Goal: Task Accomplishment & Management: Use online tool/utility

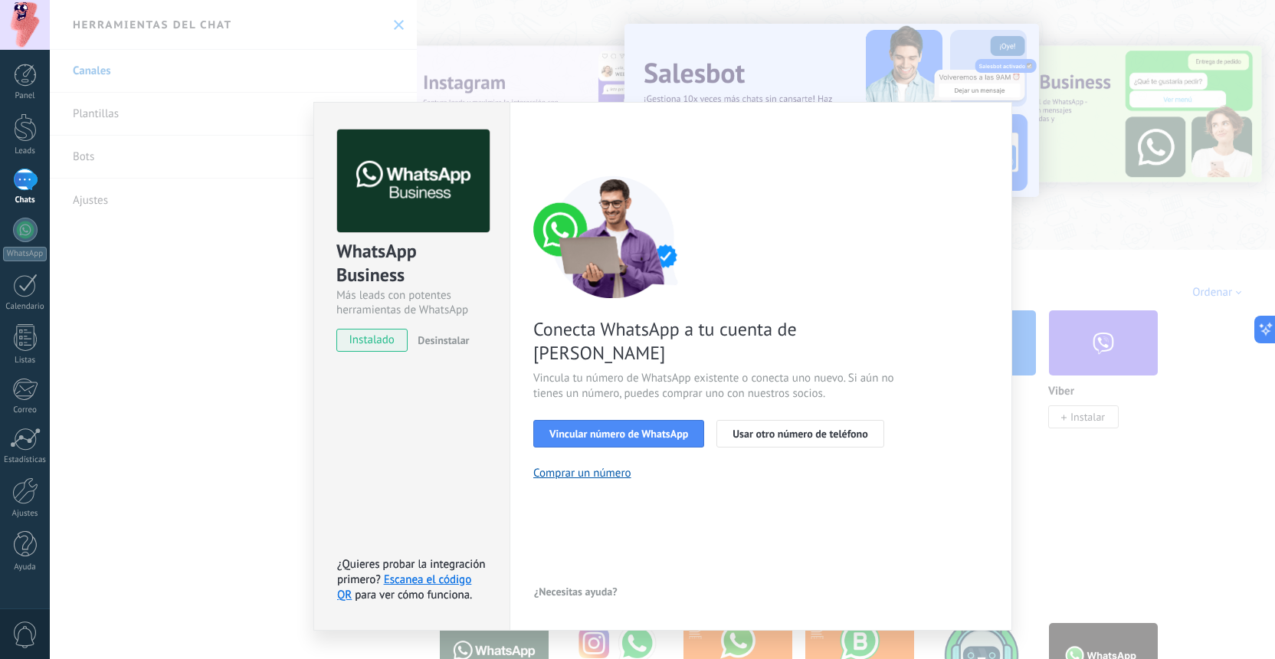
scroll to position [274, 0]
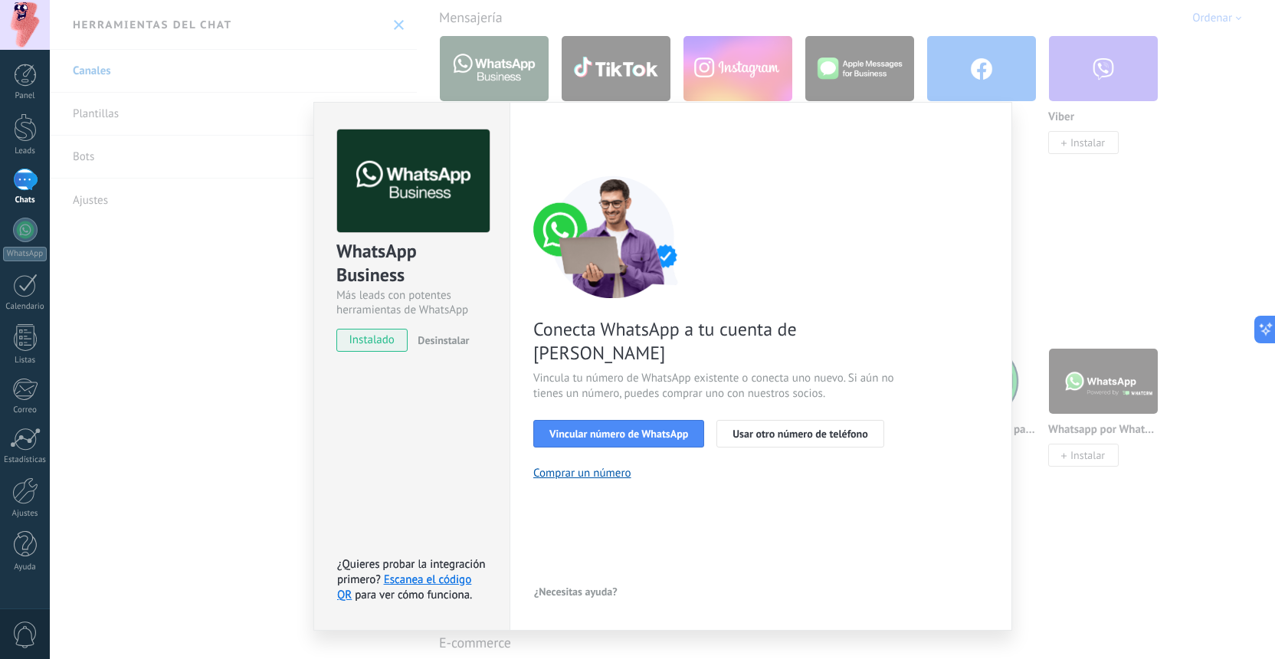
click at [1082, 240] on div "WhatsApp Business Más leads con potentes herramientas de WhatsApp instalado Des…" at bounding box center [663, 329] width 1226 height 659
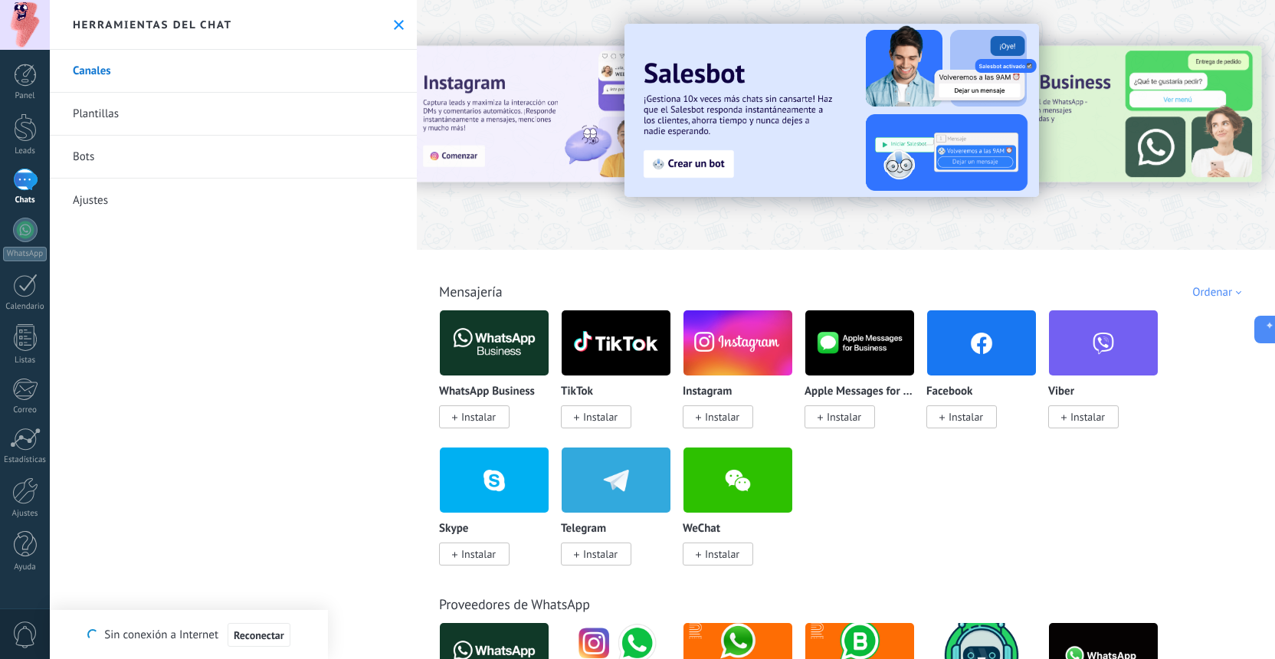
scroll to position [0, 0]
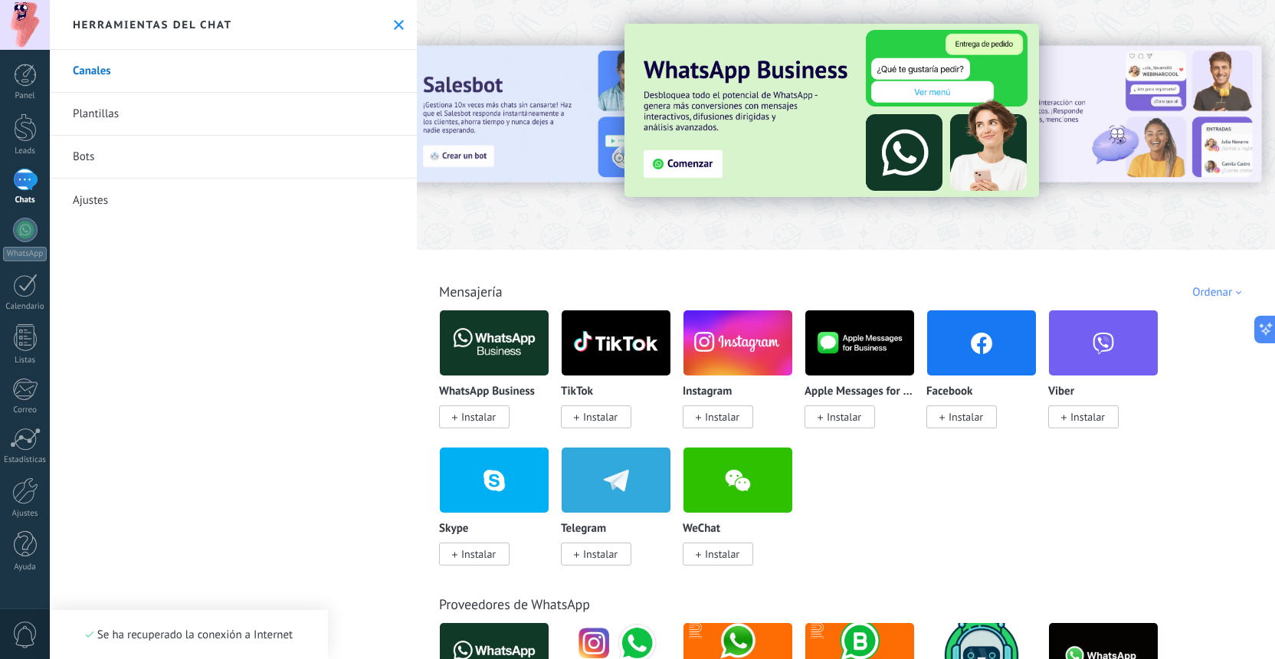
click at [461, 419] on span "Instalar" at bounding box center [478, 417] width 34 height 14
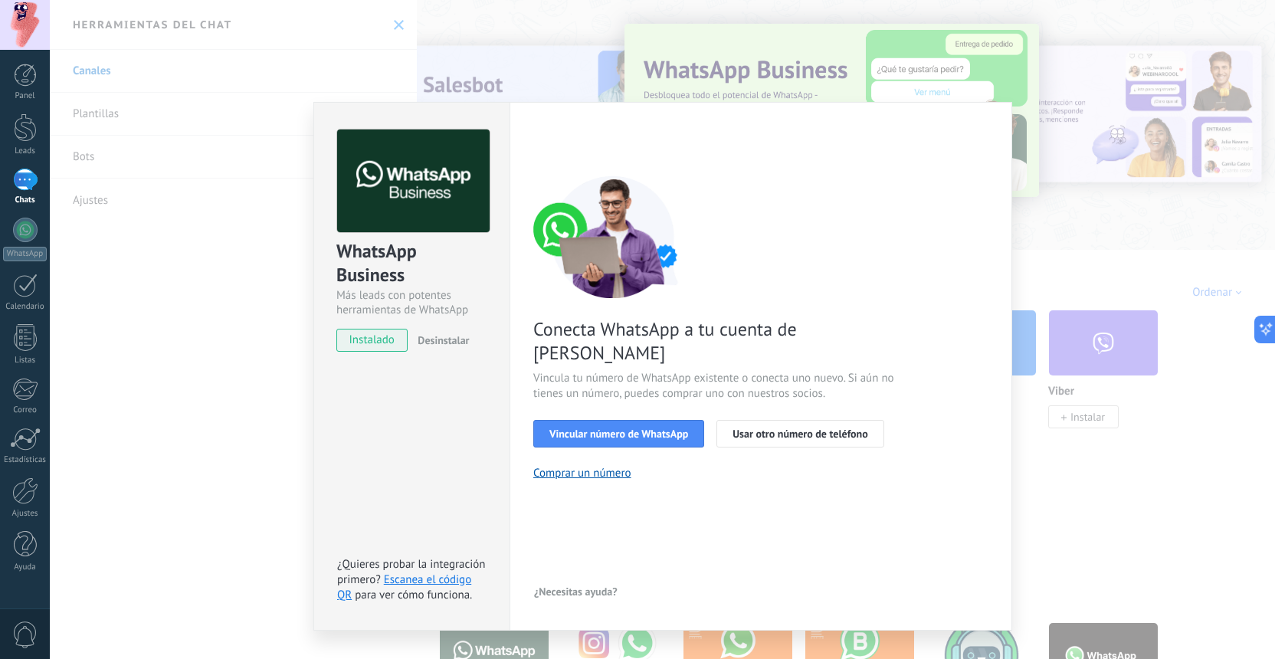
click at [1081, 140] on div "WhatsApp Business Más leads con potentes herramientas de WhatsApp instalado Des…" at bounding box center [663, 329] width 1226 height 659
